Goal: Information Seeking & Learning: Check status

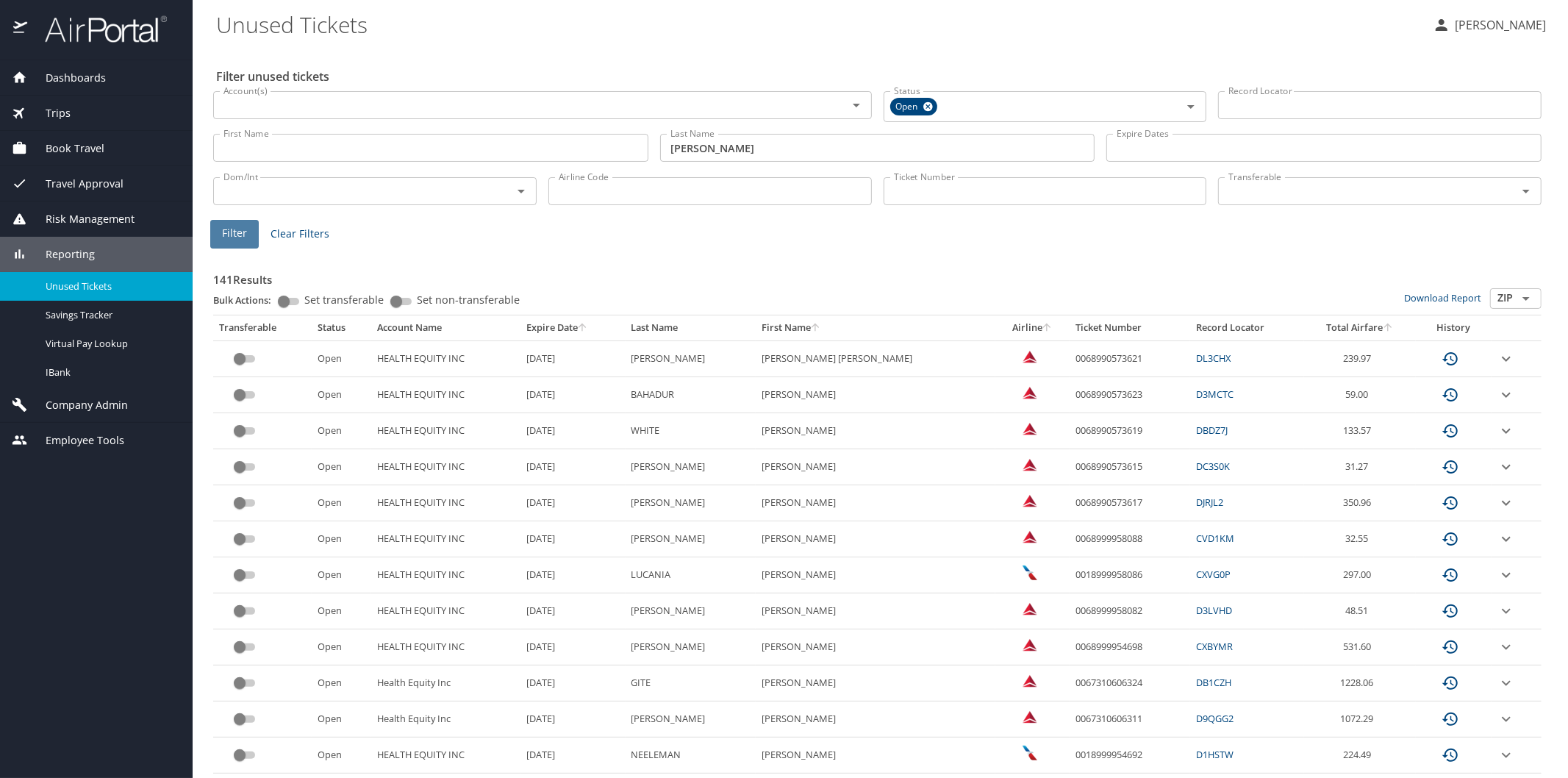
click at [226, 228] on span "Filter" at bounding box center [235, 233] width 25 height 18
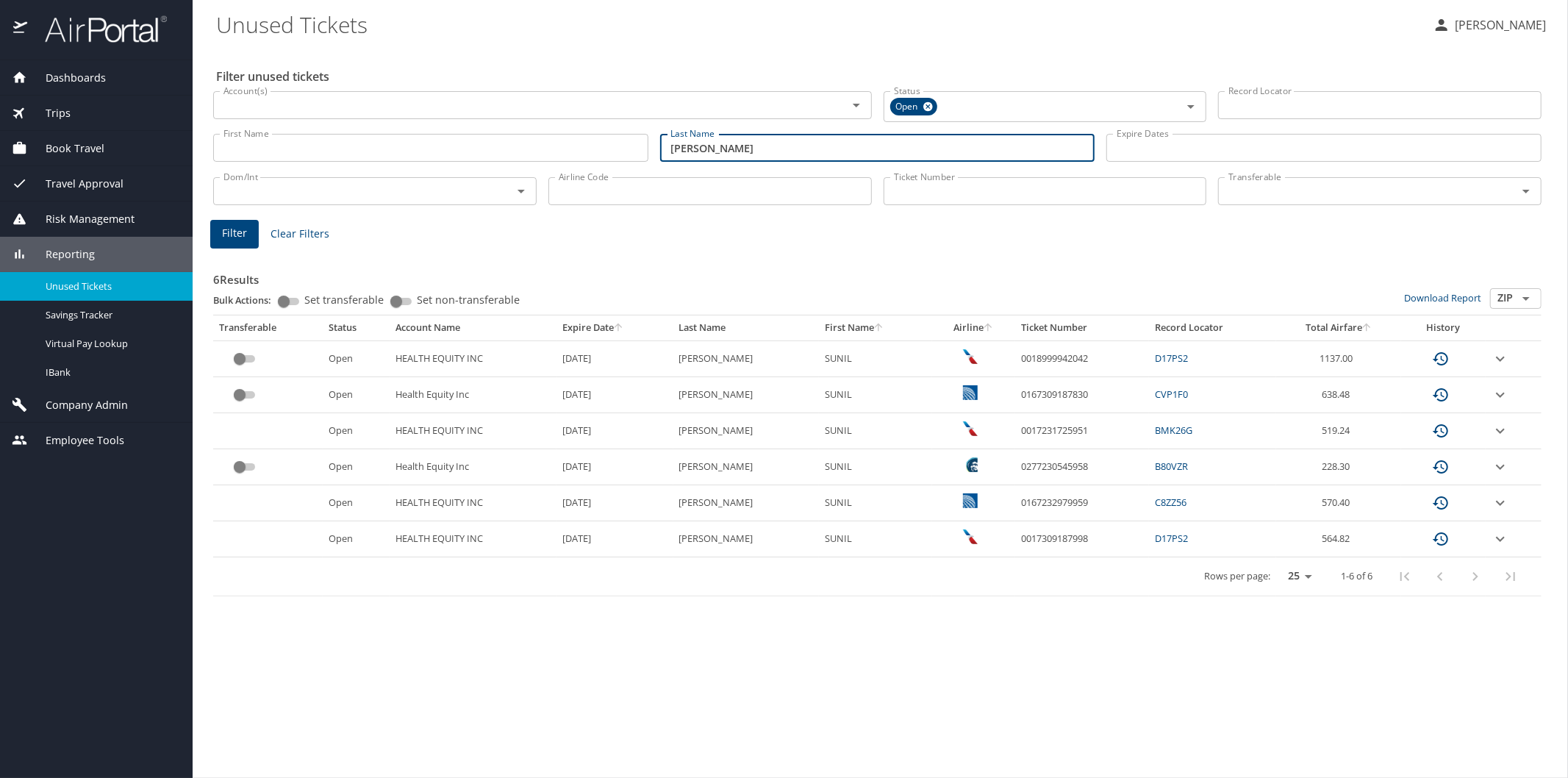
drag, startPoint x: 723, startPoint y: 151, endPoint x: 665, endPoint y: 144, distance: 58.4
click at [665, 144] on input "seshadri" at bounding box center [877, 148] width 435 height 28
type input "kitch"
click at [222, 225] on span "Filter" at bounding box center [235, 233] width 25 height 18
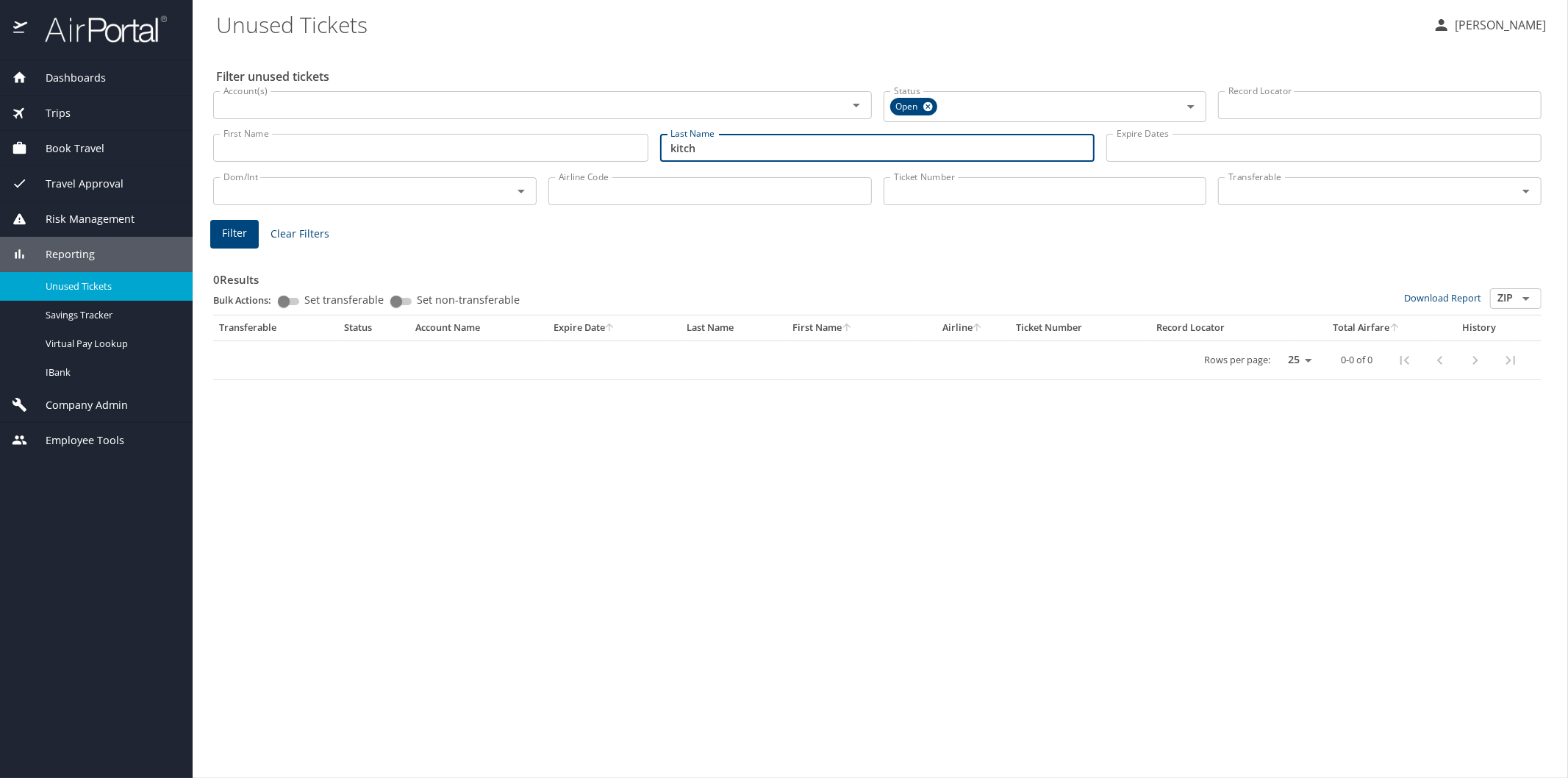
drag, startPoint x: 711, startPoint y: 155, endPoint x: 648, endPoint y: 148, distance: 63.4
click at [648, 148] on div "First Name First Name Last Name kitch Last Name Expire Dates Expire Dates" at bounding box center [877, 148] width 1340 height 52
type input "[PERSON_NAME]"
click at [239, 230] on span "Filter" at bounding box center [235, 233] width 25 height 18
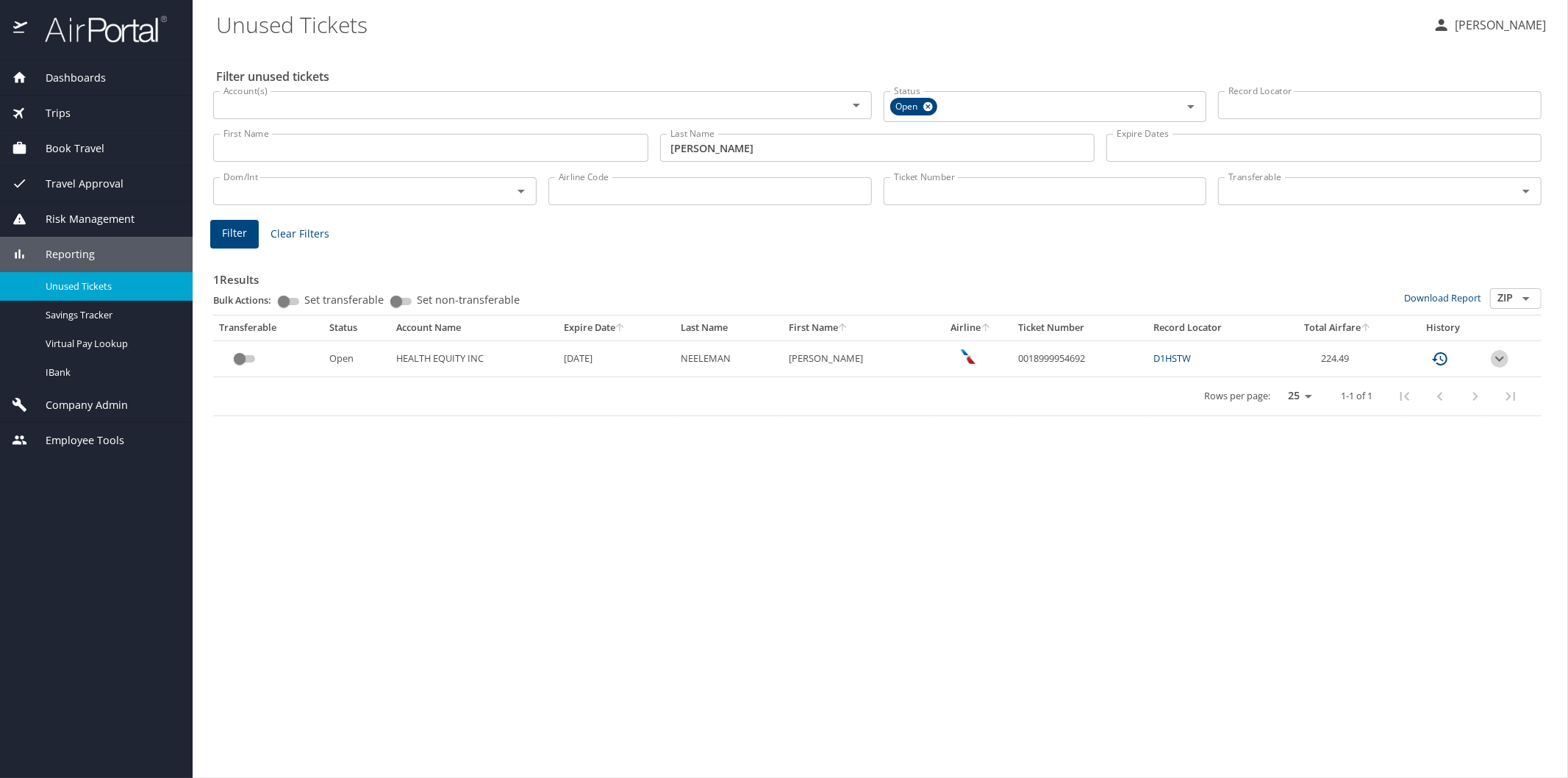
click at [1494, 357] on icon "expand row" at bounding box center [1500, 358] width 17 height 17
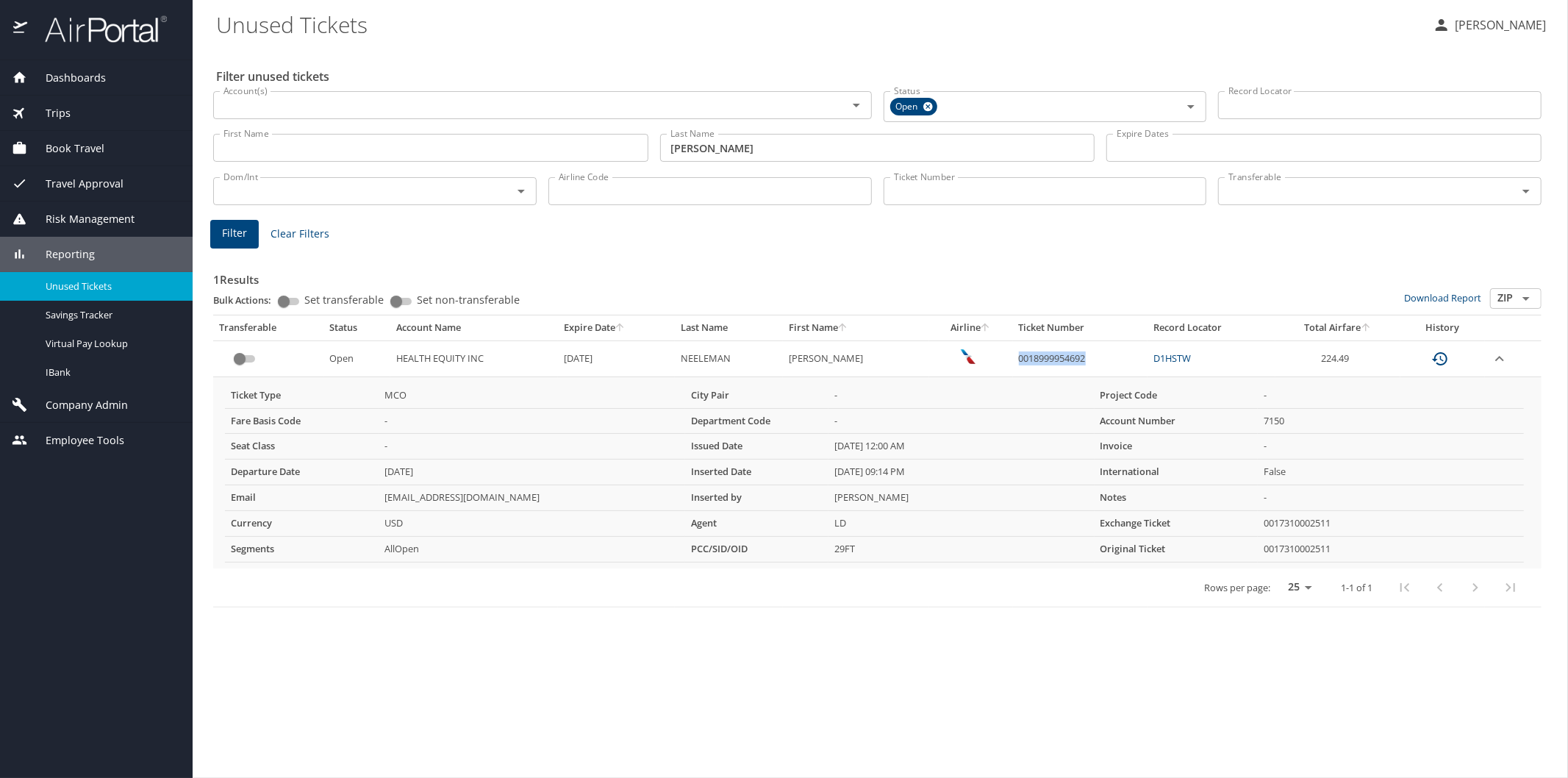
drag, startPoint x: 1003, startPoint y: 355, endPoint x: 1079, endPoint y: 358, distance: 76.1
click at [1079, 358] on td "0018999954692" at bounding box center [1080, 358] width 135 height 36
copy td "0018999954692"
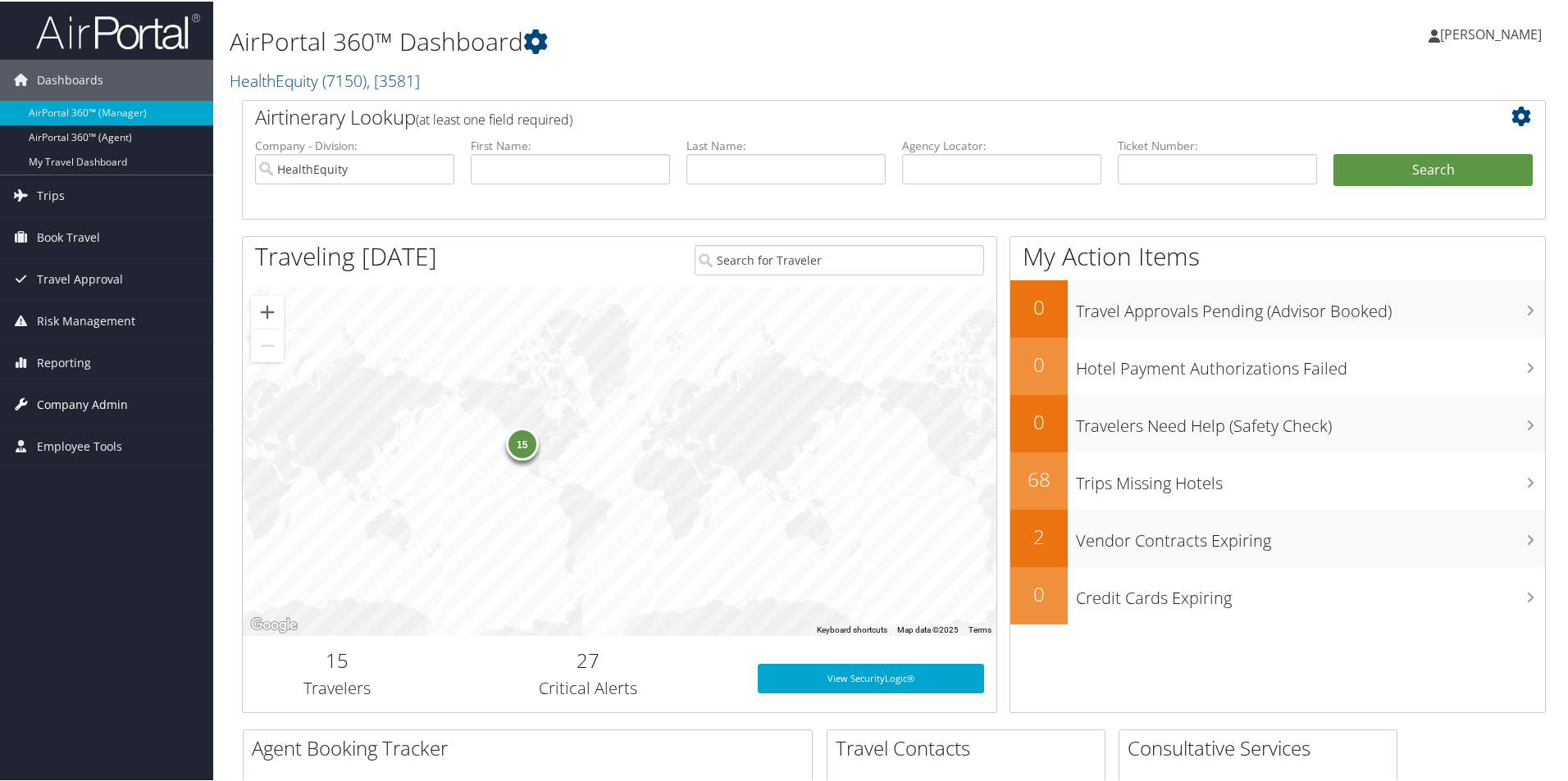
click at [84, 402] on span "Company Admin" at bounding box center [82, 403] width 91 height 41
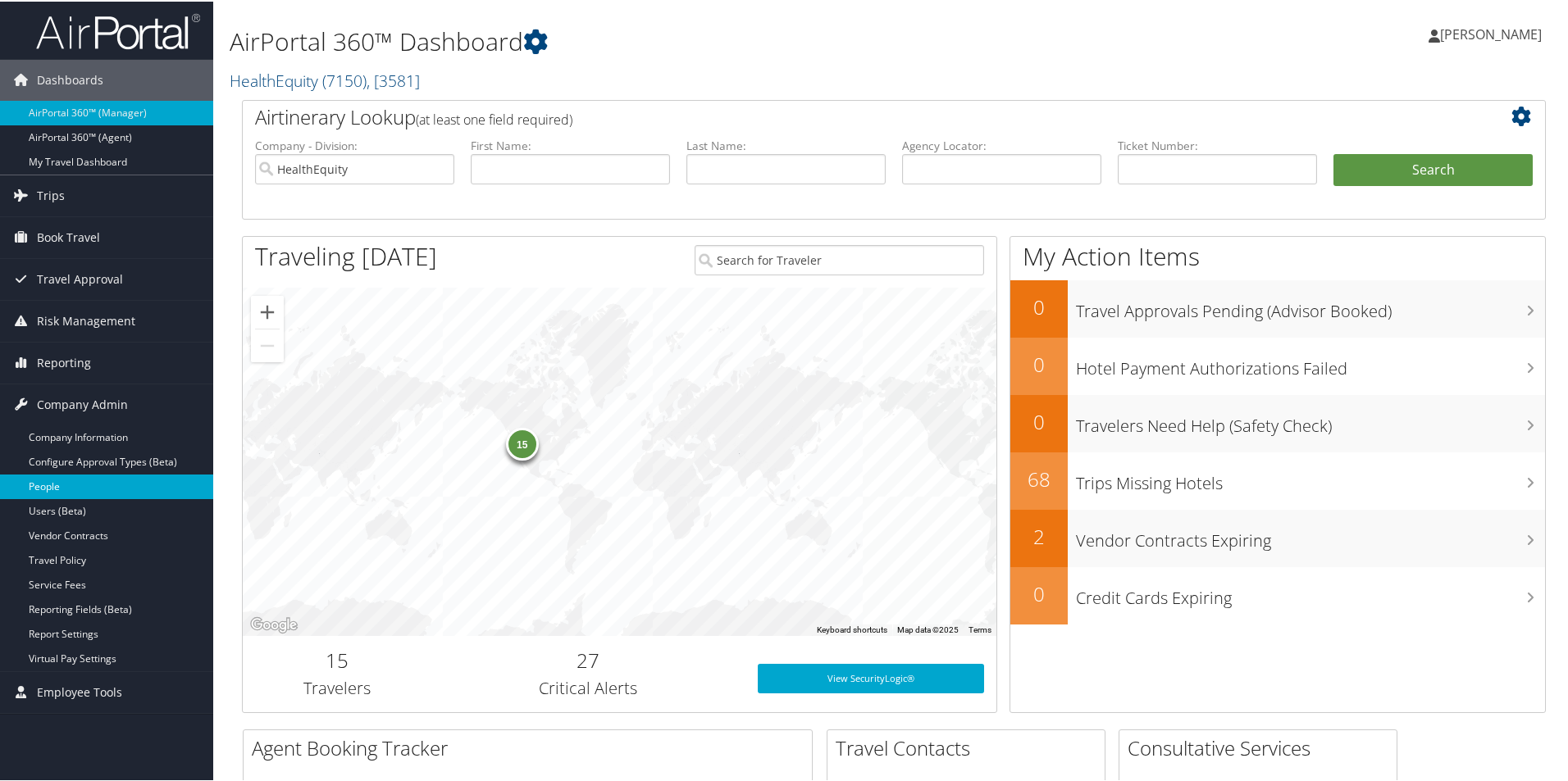
click at [55, 479] on link "People" at bounding box center [106, 486] width 213 height 25
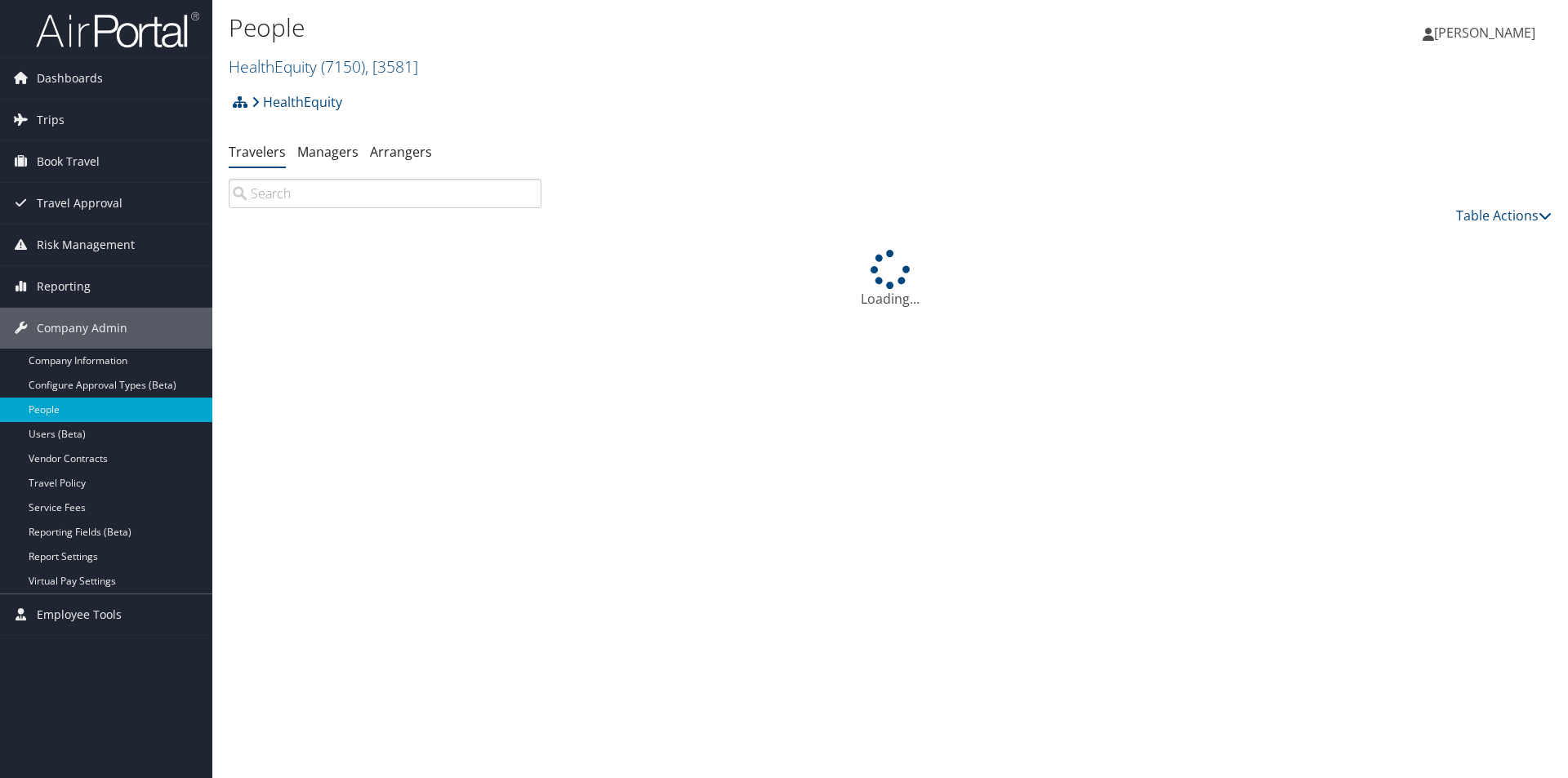
click at [288, 189] on input "search" at bounding box center [385, 193] width 313 height 29
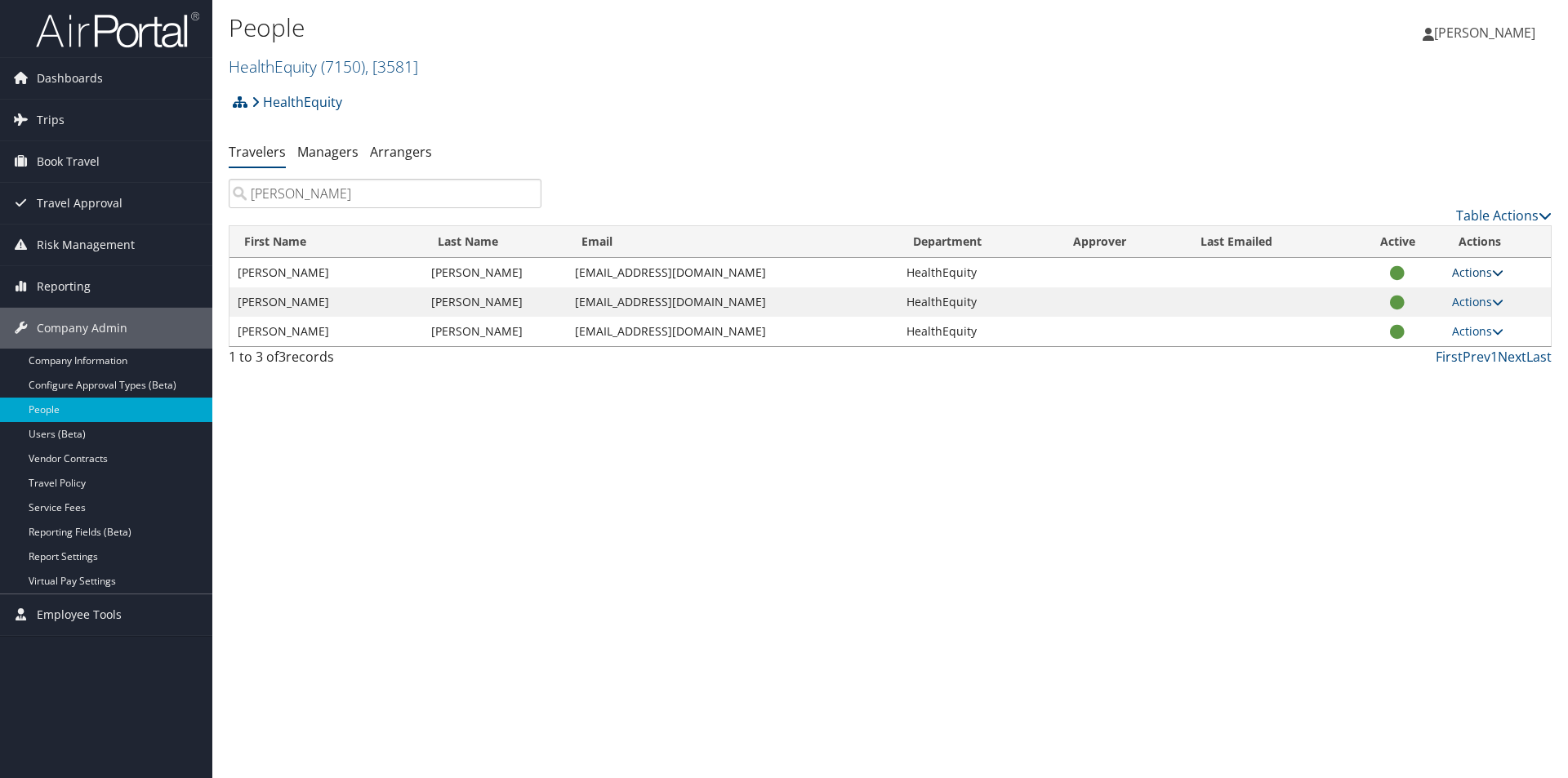
type input "schneider"
click at [1483, 274] on link "Actions" at bounding box center [1477, 272] width 51 height 16
click at [1433, 318] on link "View Profile" at bounding box center [1424, 324] width 151 height 28
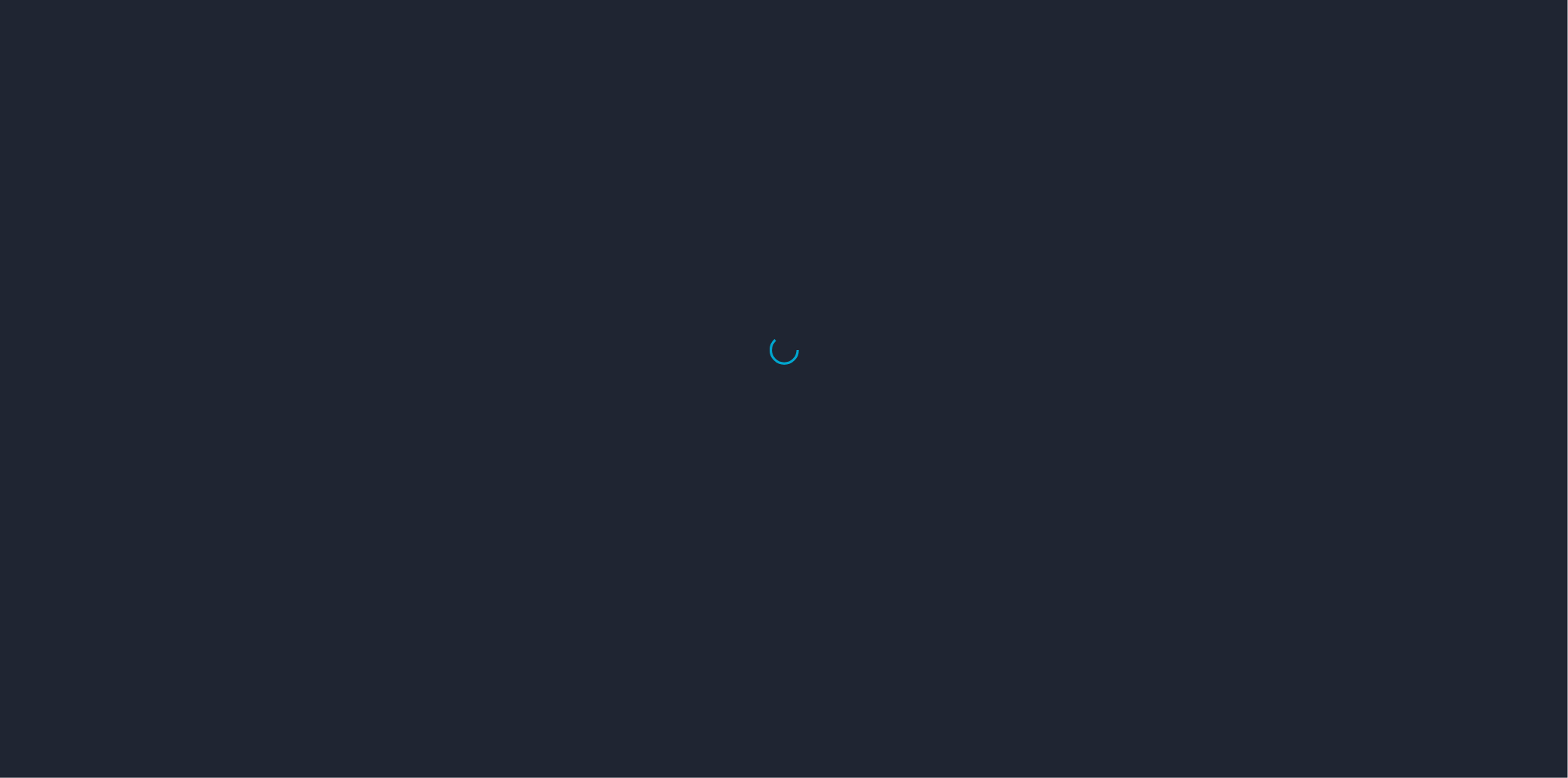
select select "US"
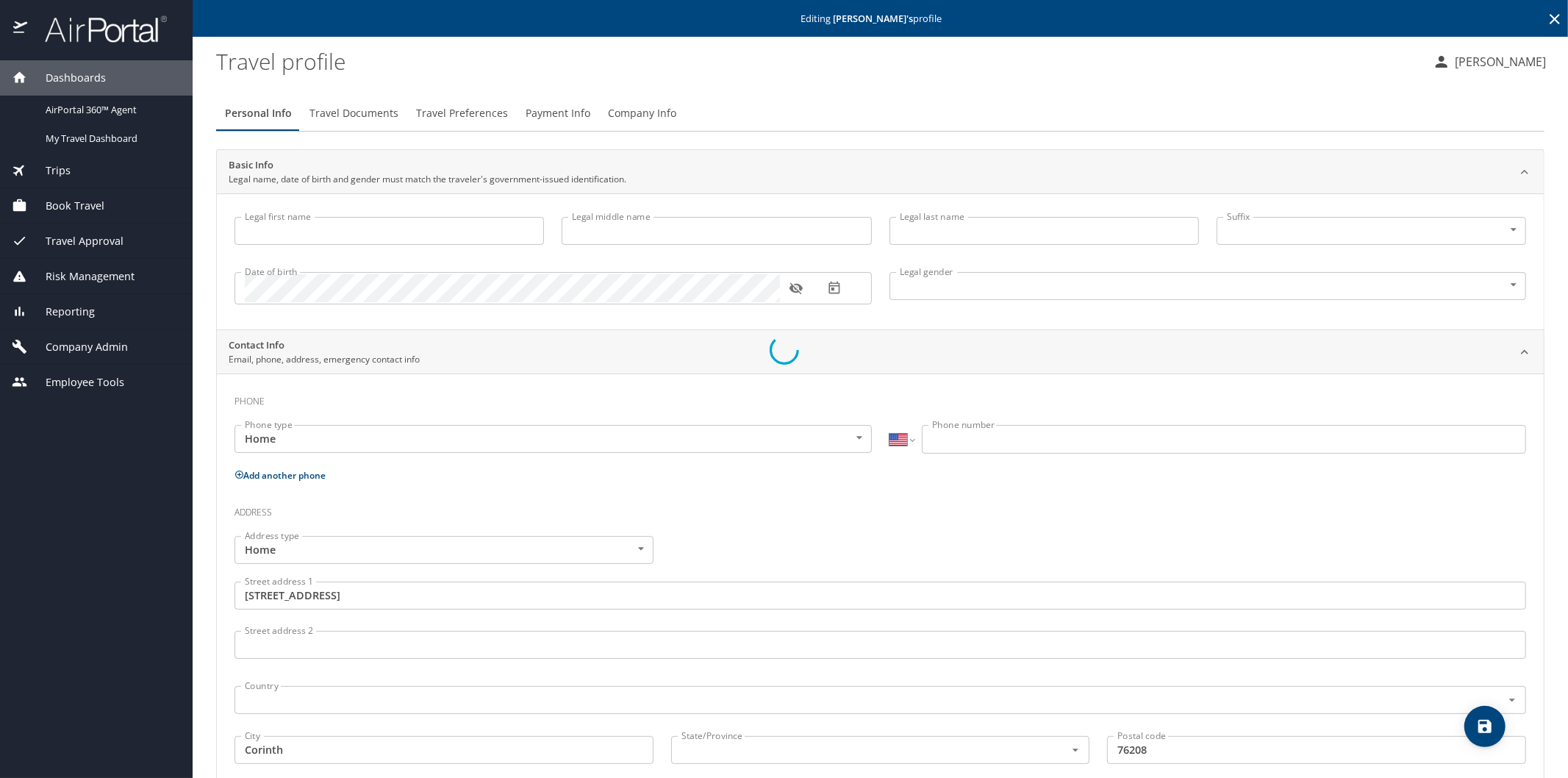
type input "Paul"
type input "Schneider"
type input "Male"
type input "United States of America"
type input "Texas"
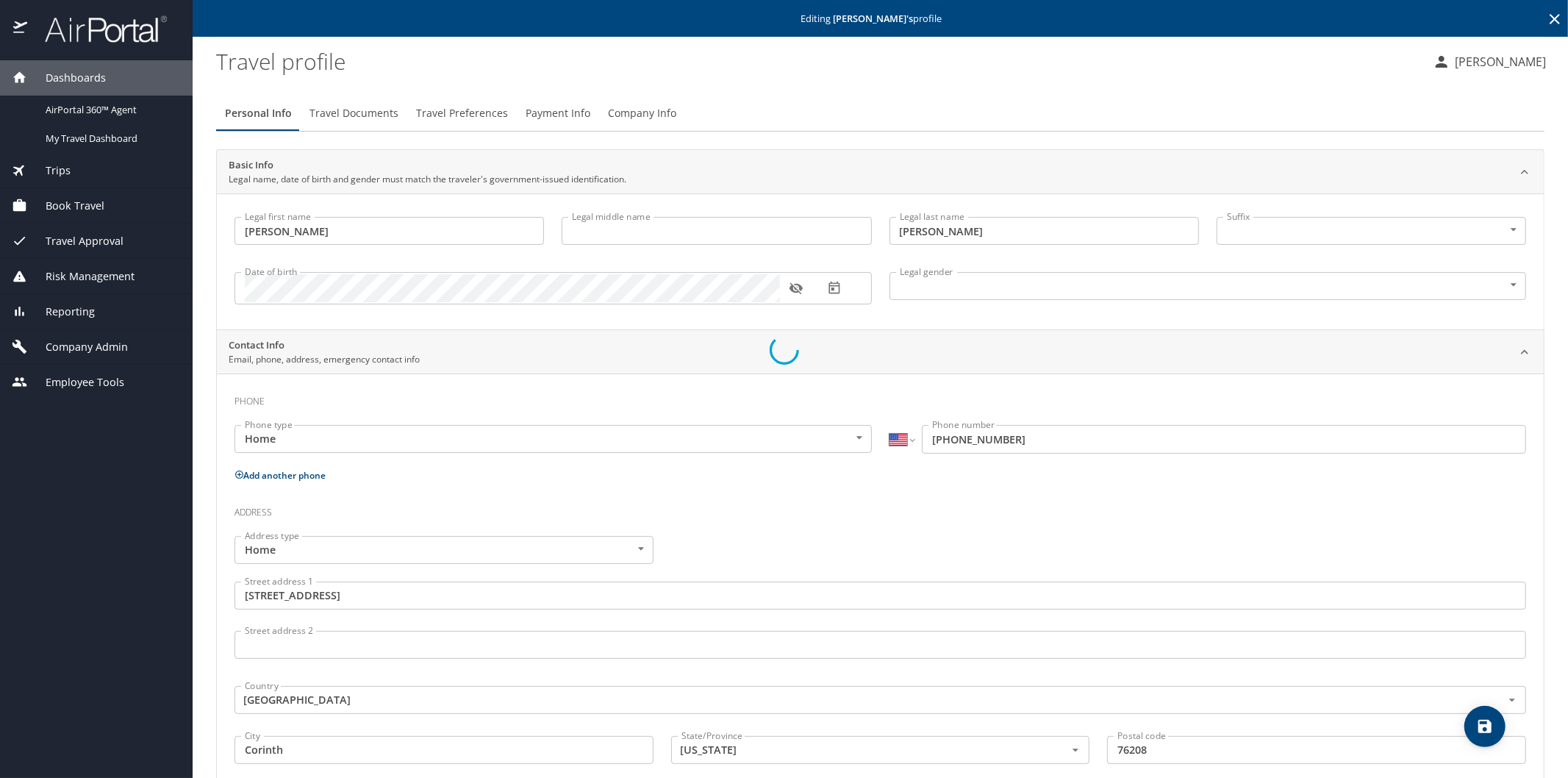
select select "US"
select select "JP"
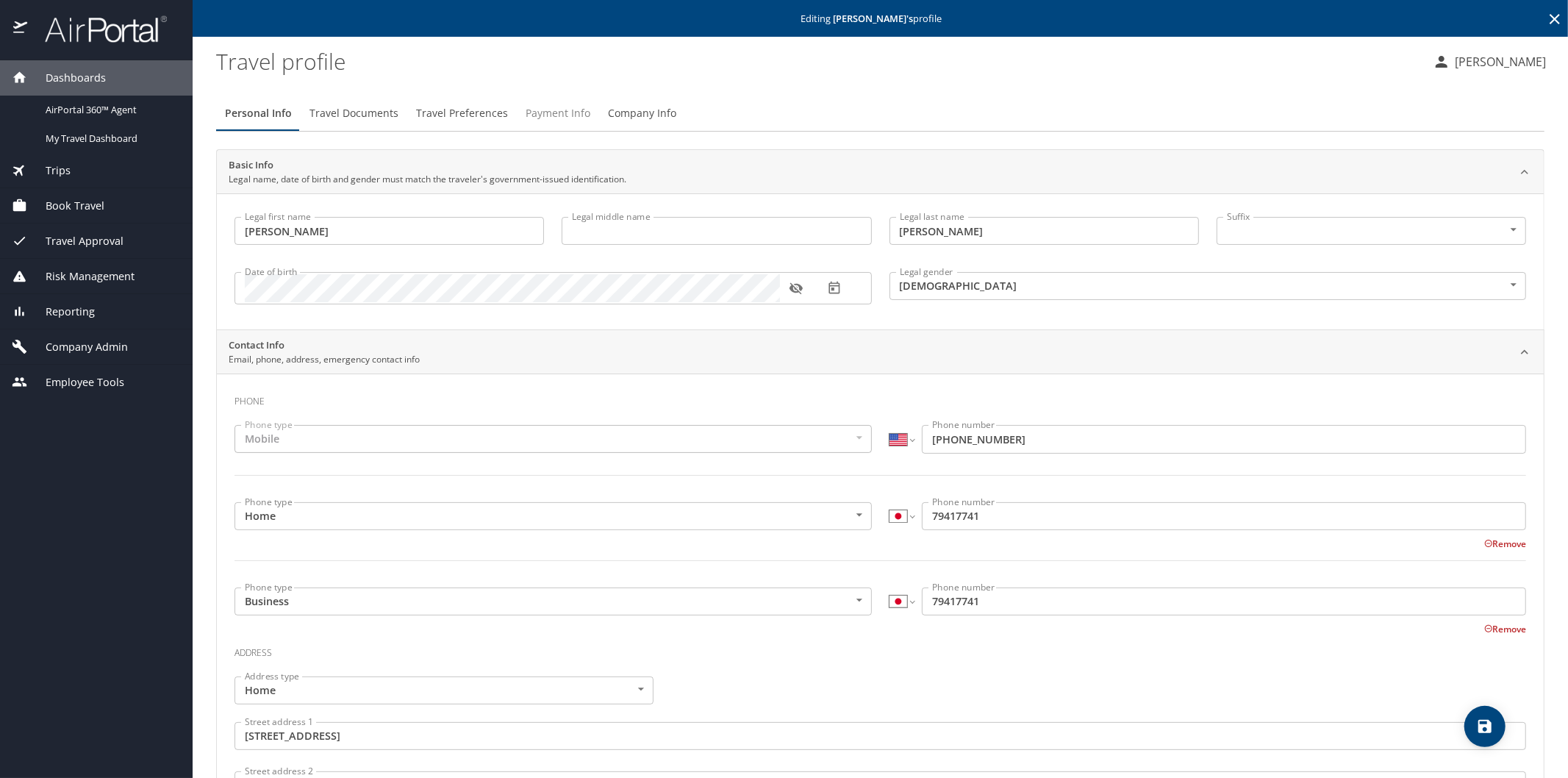
click at [554, 114] on span "Payment Info" at bounding box center [558, 113] width 65 height 18
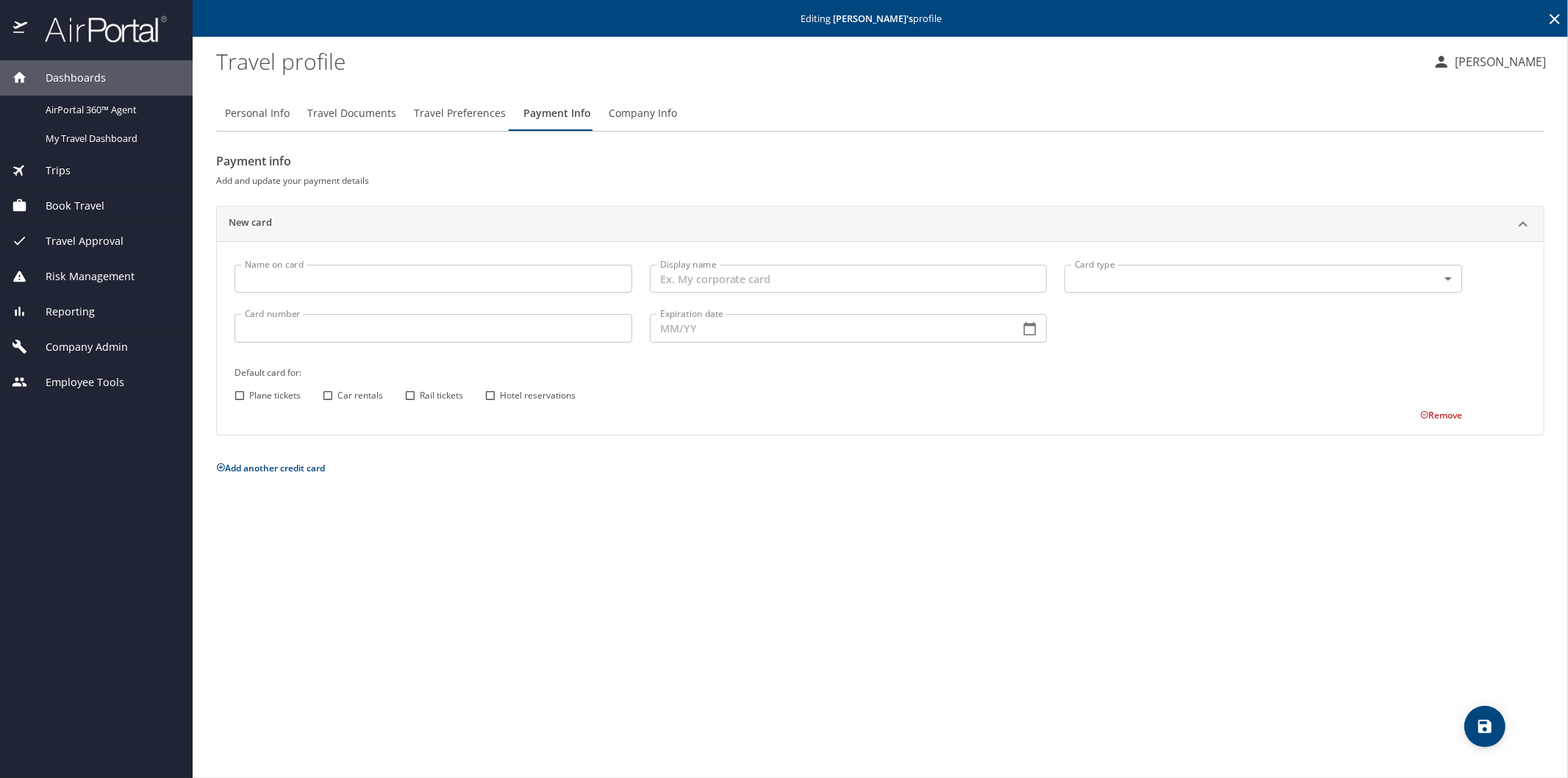
click at [1549, 17] on icon at bounding box center [1555, 19] width 17 height 17
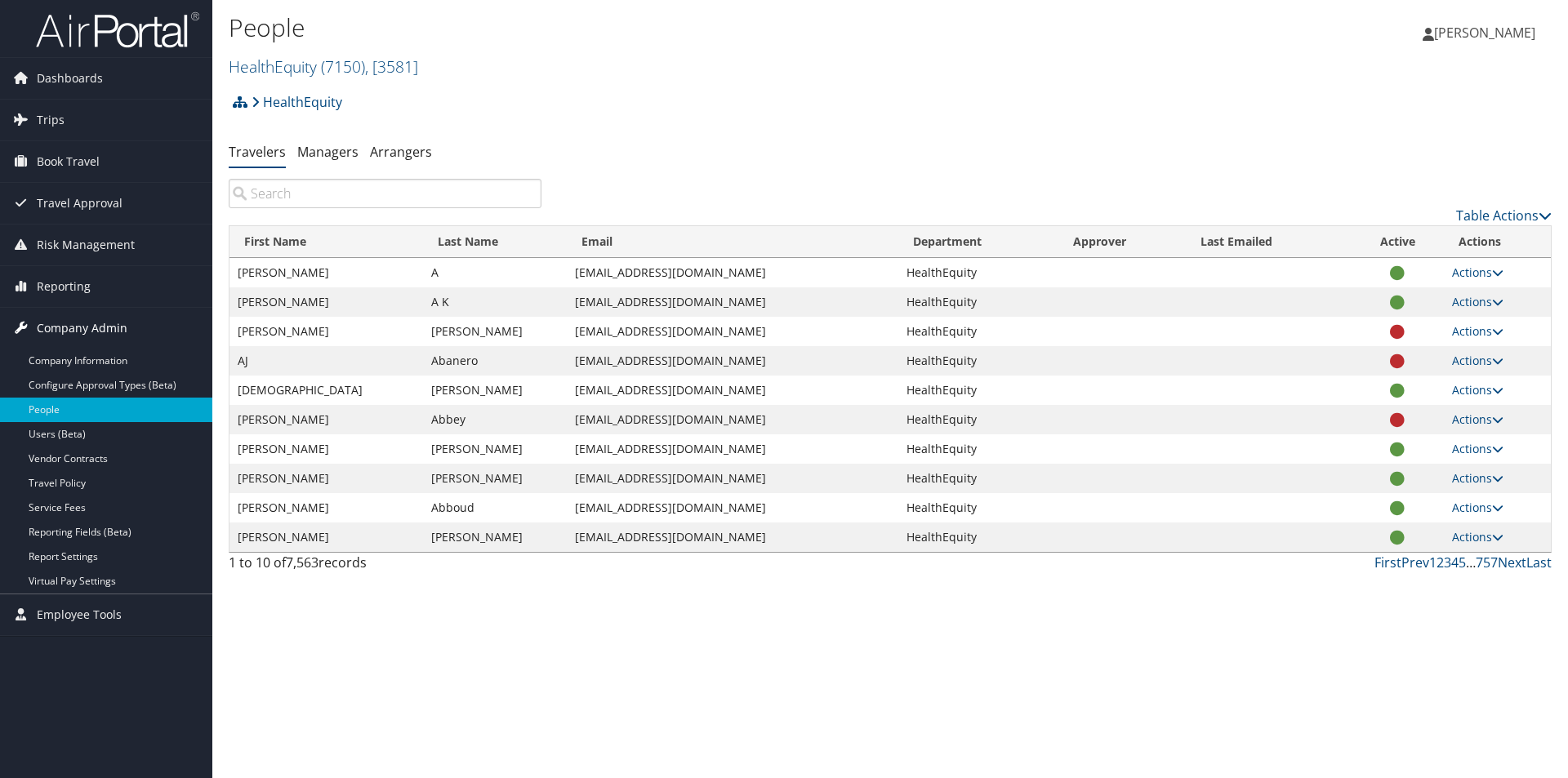
click at [92, 323] on span "Company Admin" at bounding box center [82, 328] width 91 height 41
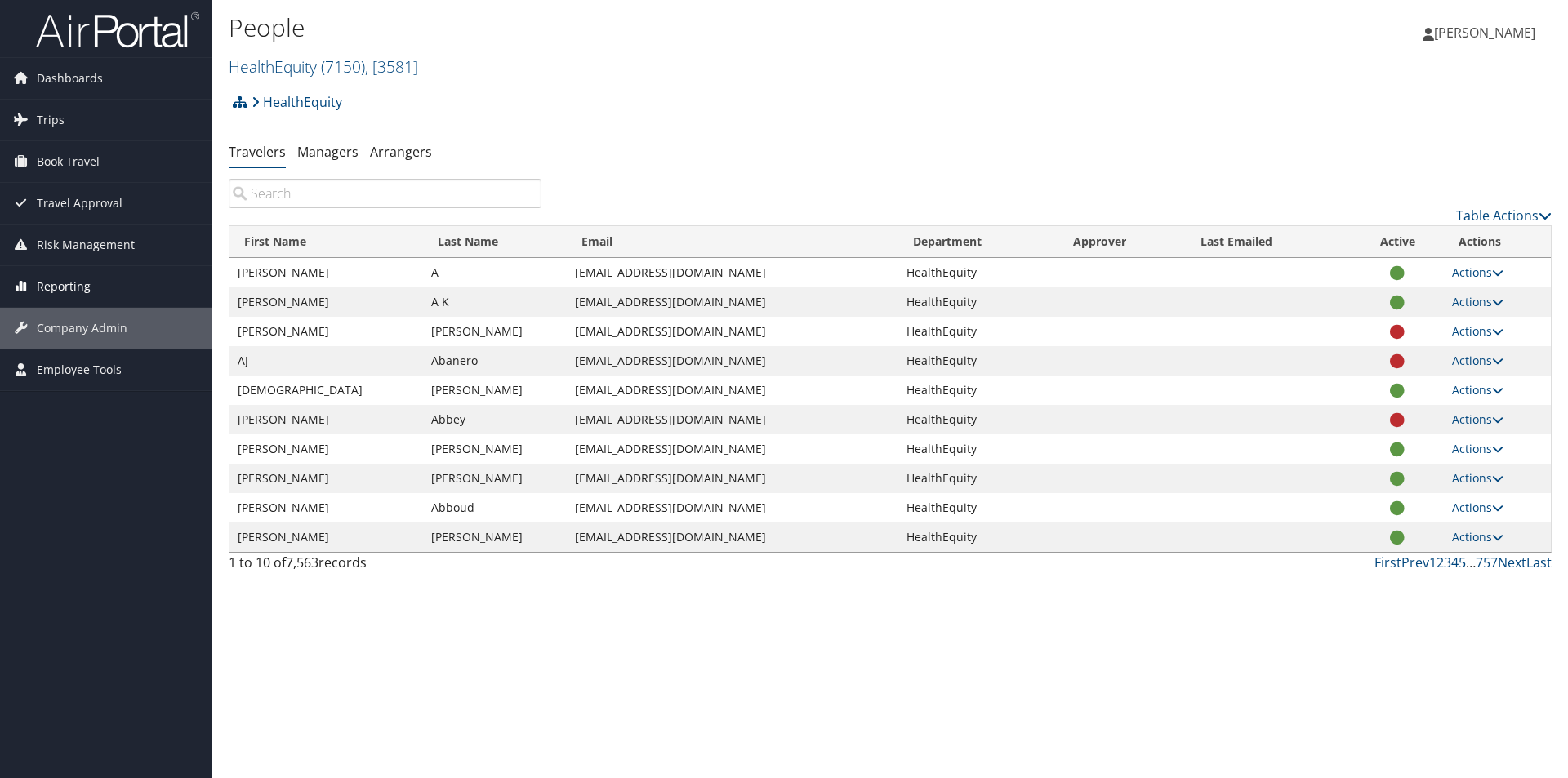
click at [78, 287] on span "Reporting" at bounding box center [63, 286] width 54 height 41
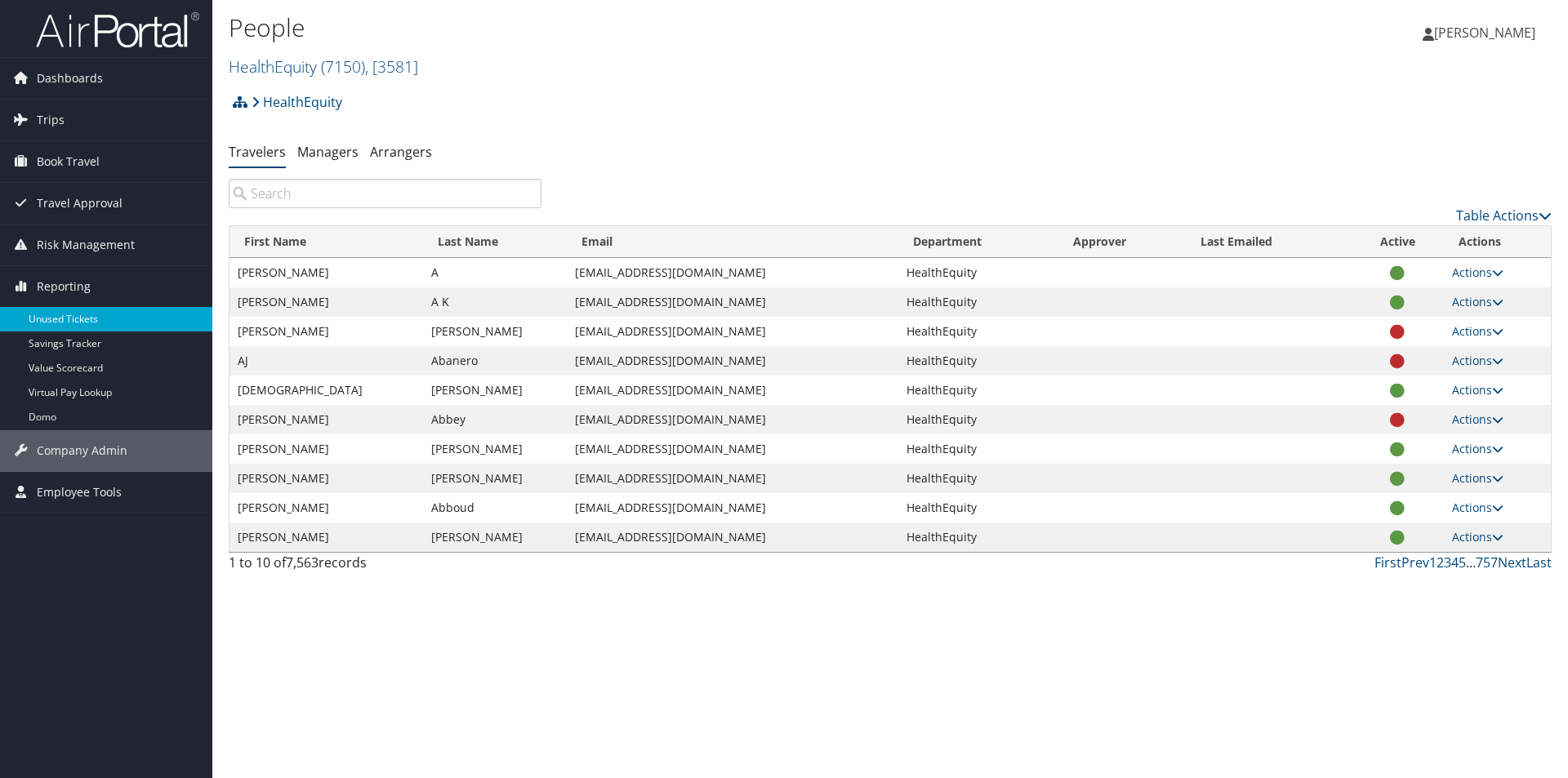
click at [70, 321] on link "Unused Tickets" at bounding box center [106, 319] width 212 height 25
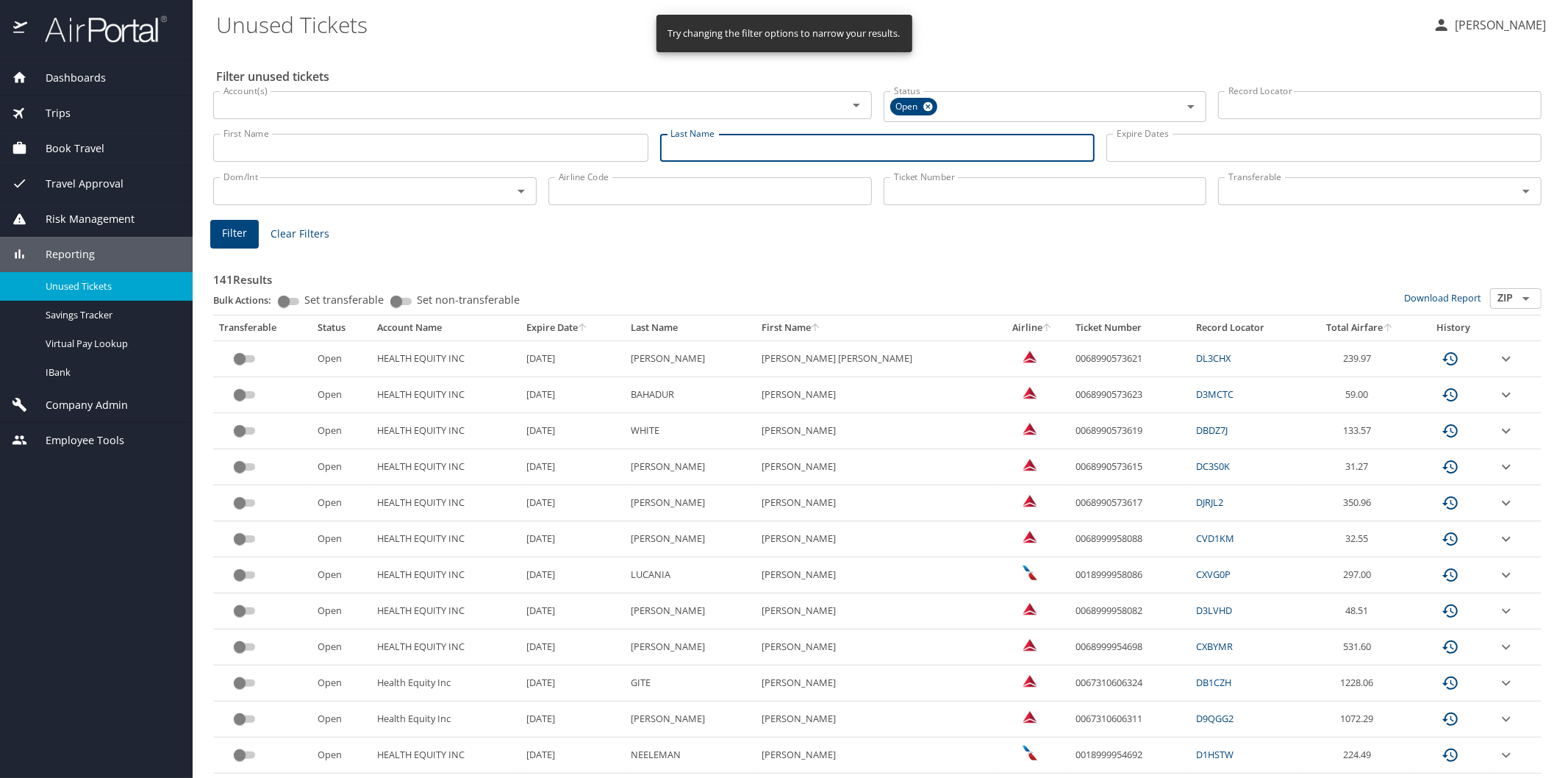
click at [674, 148] on input "Last Name" at bounding box center [877, 148] width 435 height 28
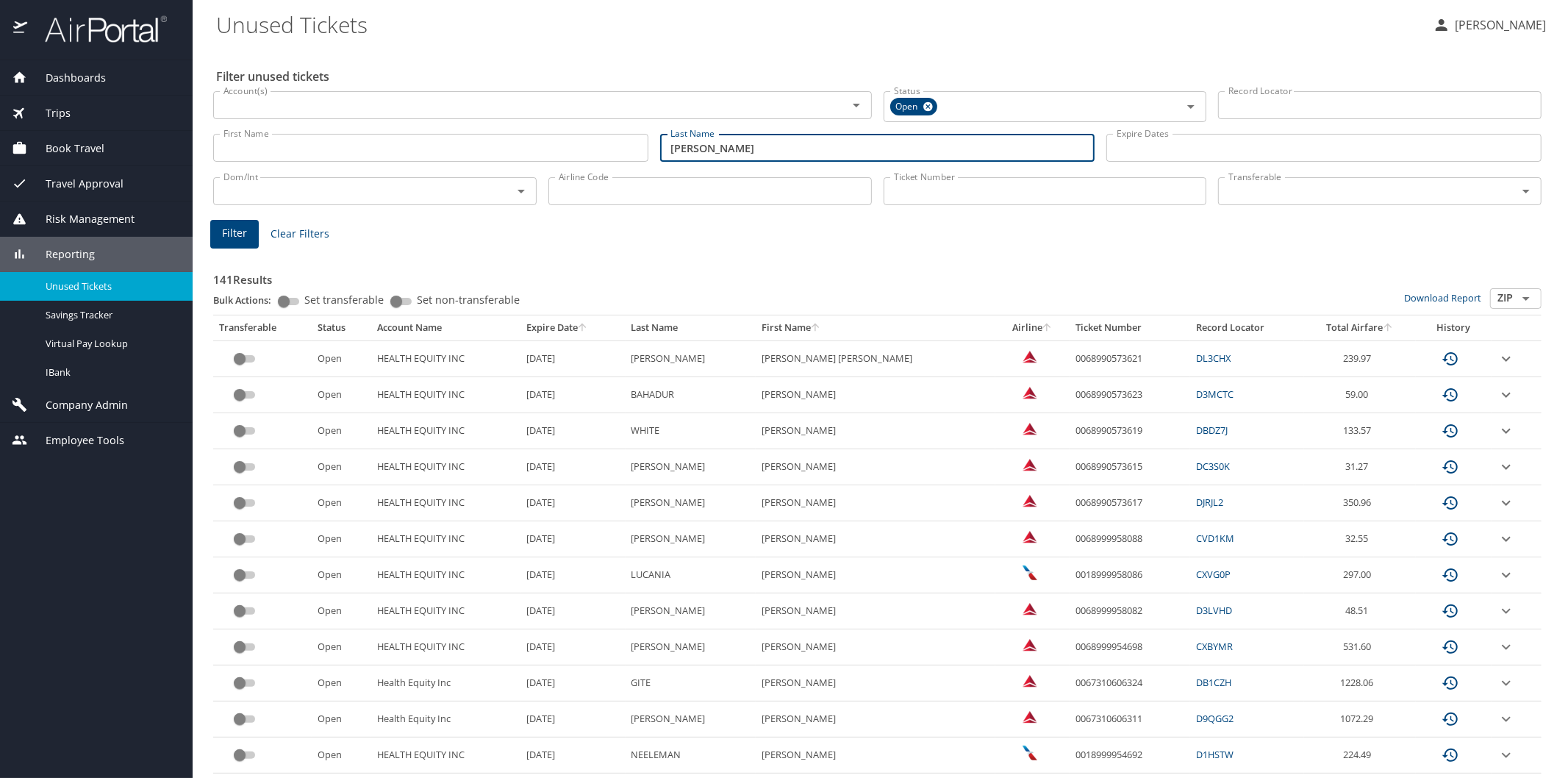
click at [238, 236] on span "Filter" at bounding box center [235, 233] width 25 height 18
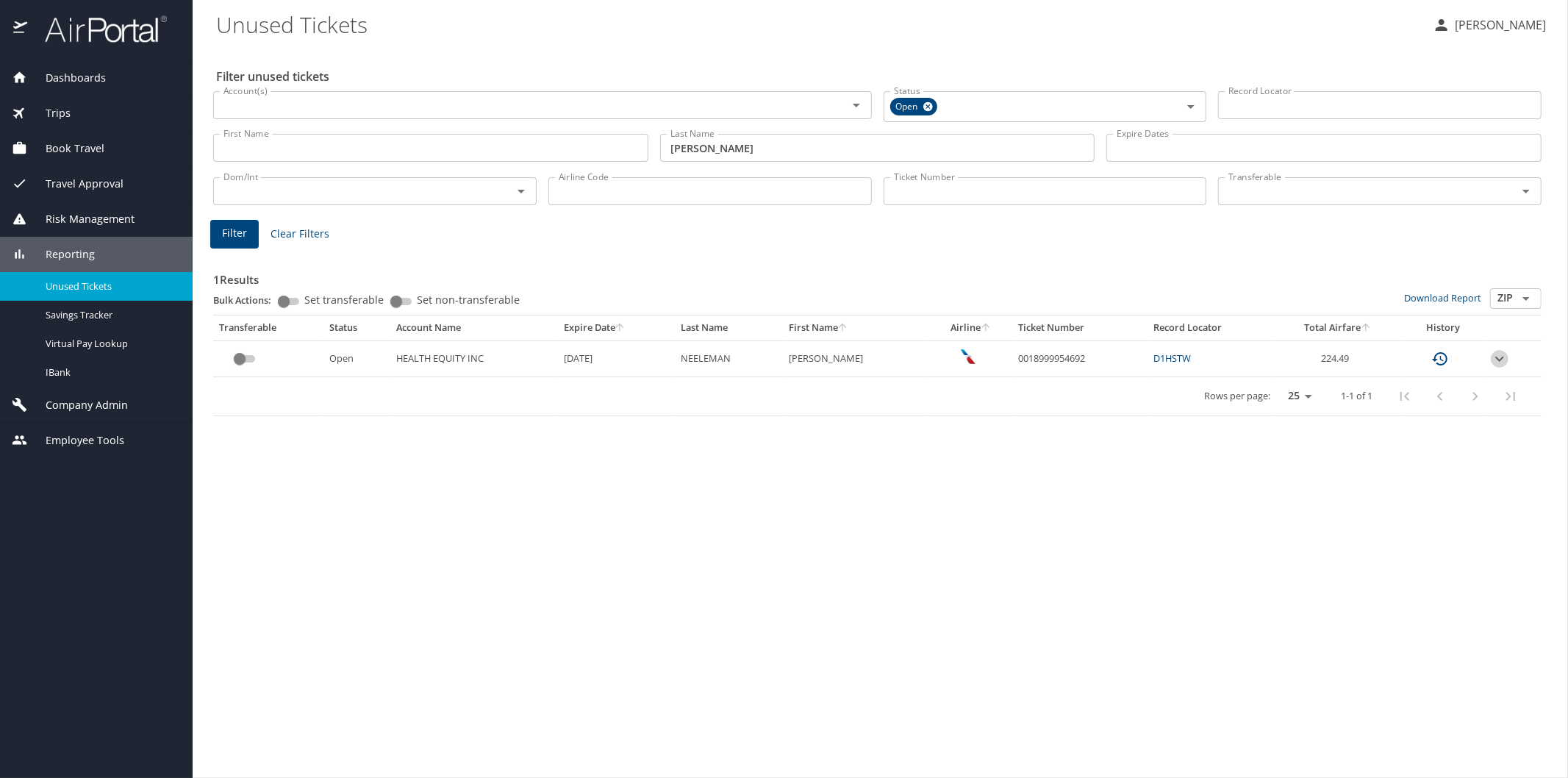
click at [1501, 360] on icon "expand row" at bounding box center [1499, 358] width 9 height 5
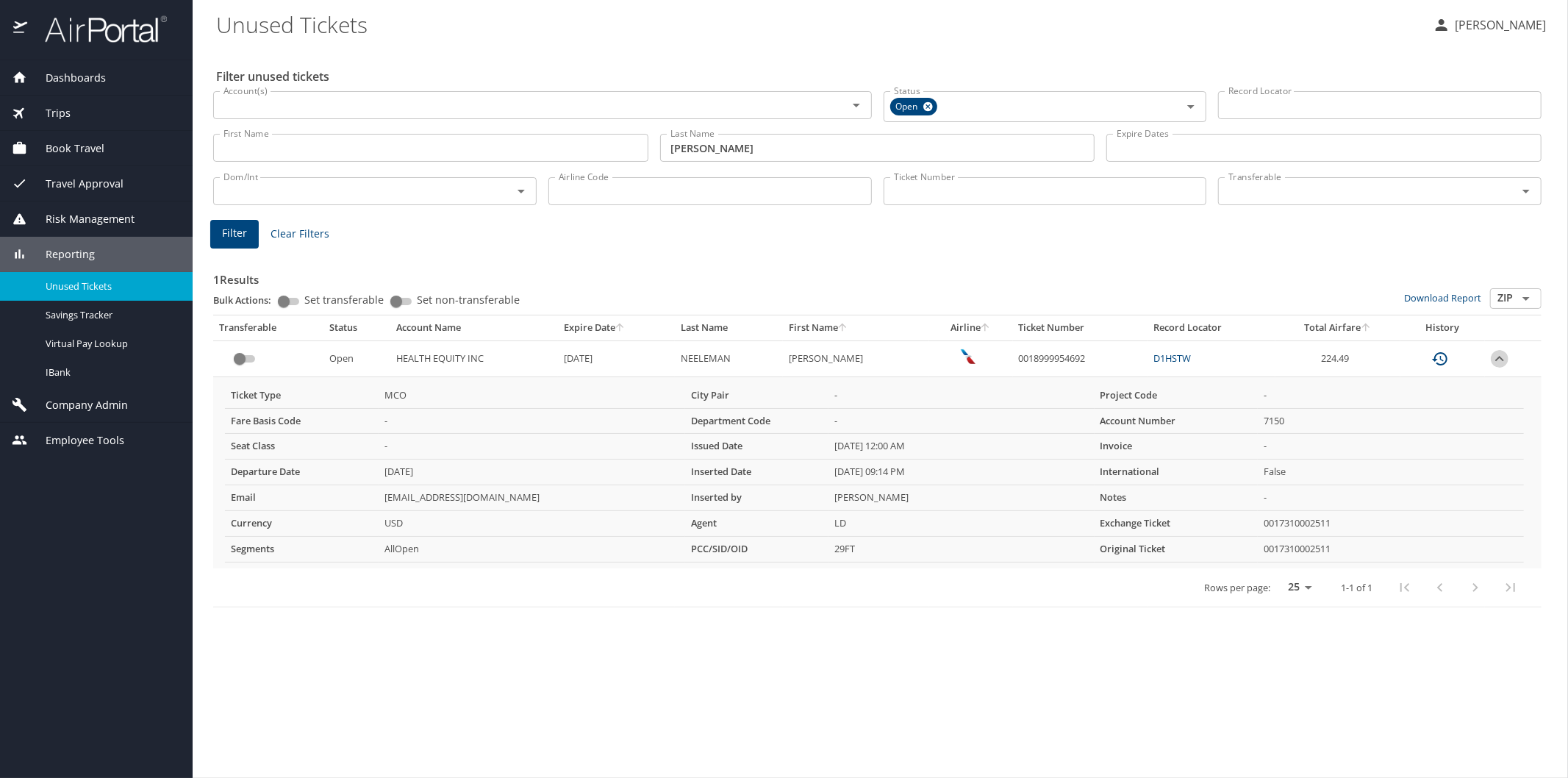
click at [1501, 360] on icon "expand row" at bounding box center [1500, 358] width 17 height 17
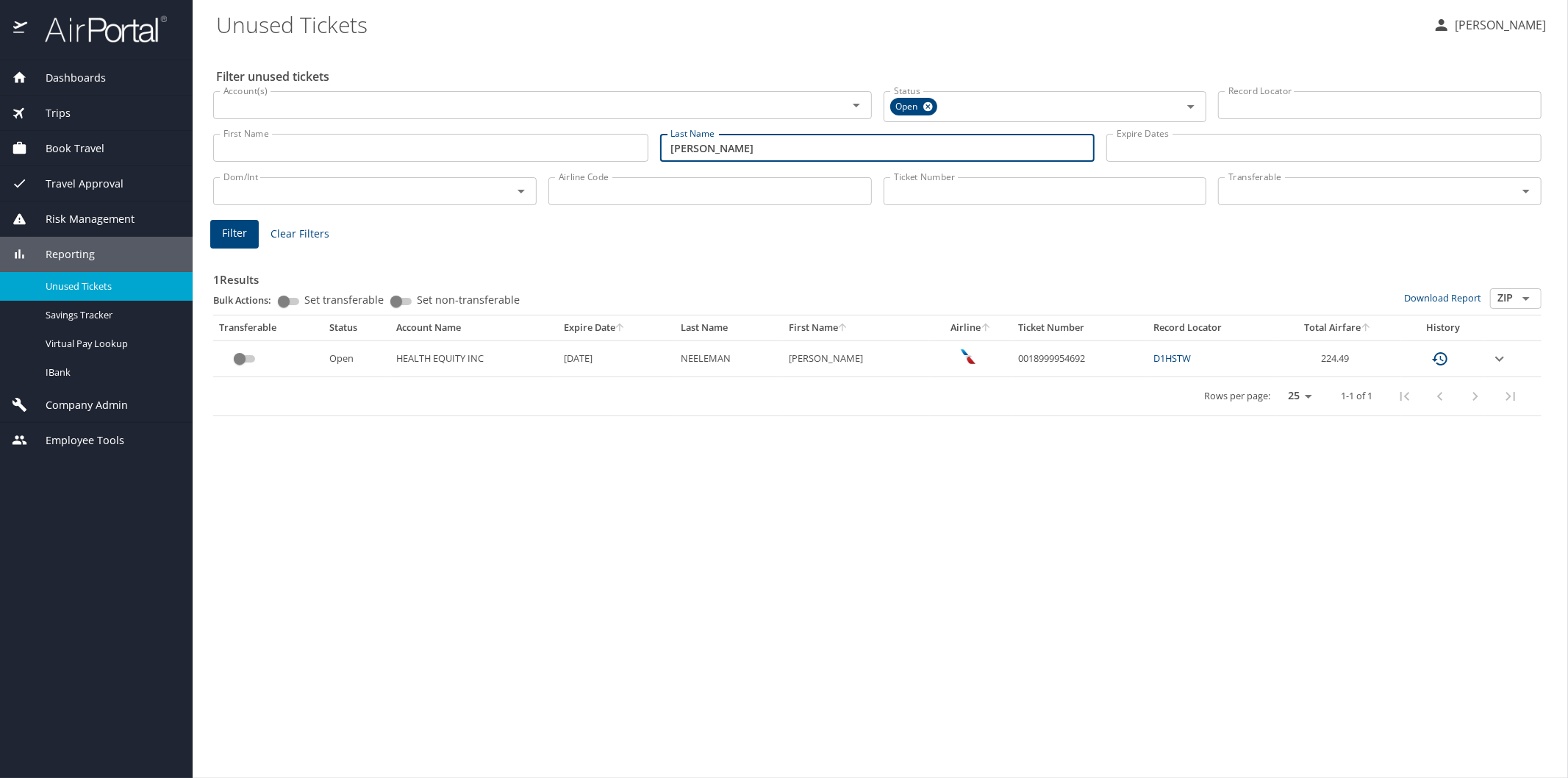
drag, startPoint x: 736, startPoint y: 148, endPoint x: 655, endPoint y: 148, distance: 81.0
click at [655, 148] on div "Last Name [PERSON_NAME] Last Name" at bounding box center [878, 148] width 447 height 52
type input "[PERSON_NAME]"
click at [236, 232] on span "Filter" at bounding box center [235, 233] width 25 height 18
